Goal: Task Accomplishment & Management: Manage account settings

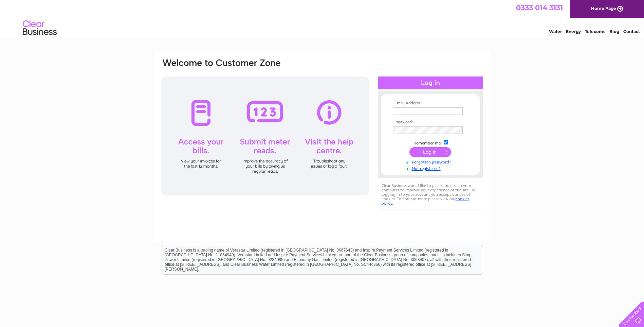
type input "[PERSON_NAME][EMAIL_ADDRESS][DOMAIN_NAME]"
click at [427, 152] on input "submit" at bounding box center [431, 152] width 42 height 10
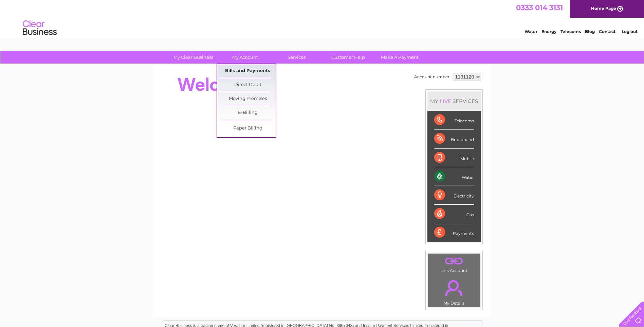
click at [253, 69] on link "Bills and Payments" at bounding box center [248, 71] width 56 height 14
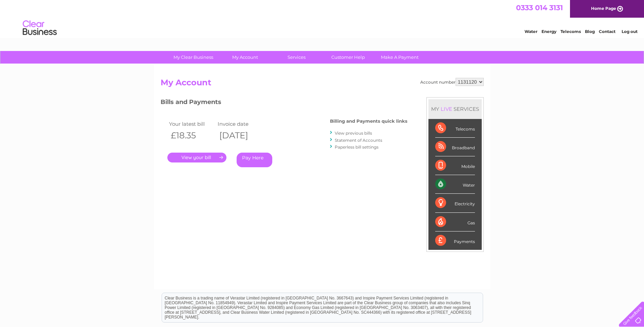
click at [207, 156] on link "." at bounding box center [196, 157] width 59 height 10
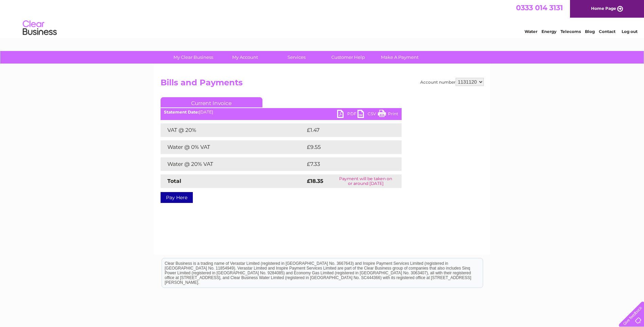
click at [351, 114] on link "PDF" at bounding box center [347, 115] width 20 height 10
